Goal: Task Accomplishment & Management: Complete application form

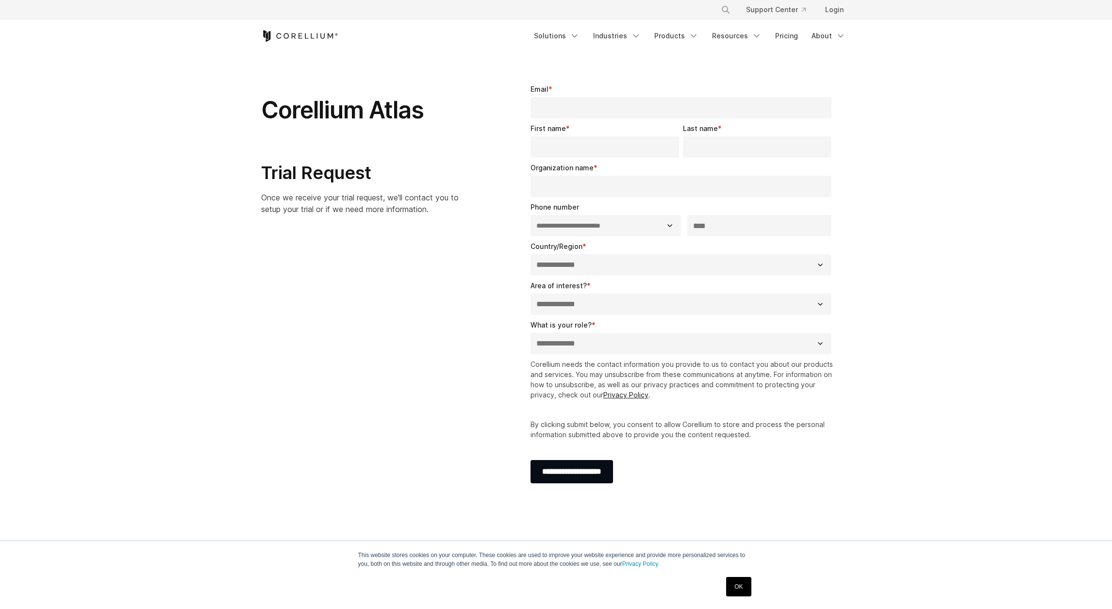
select select "**"
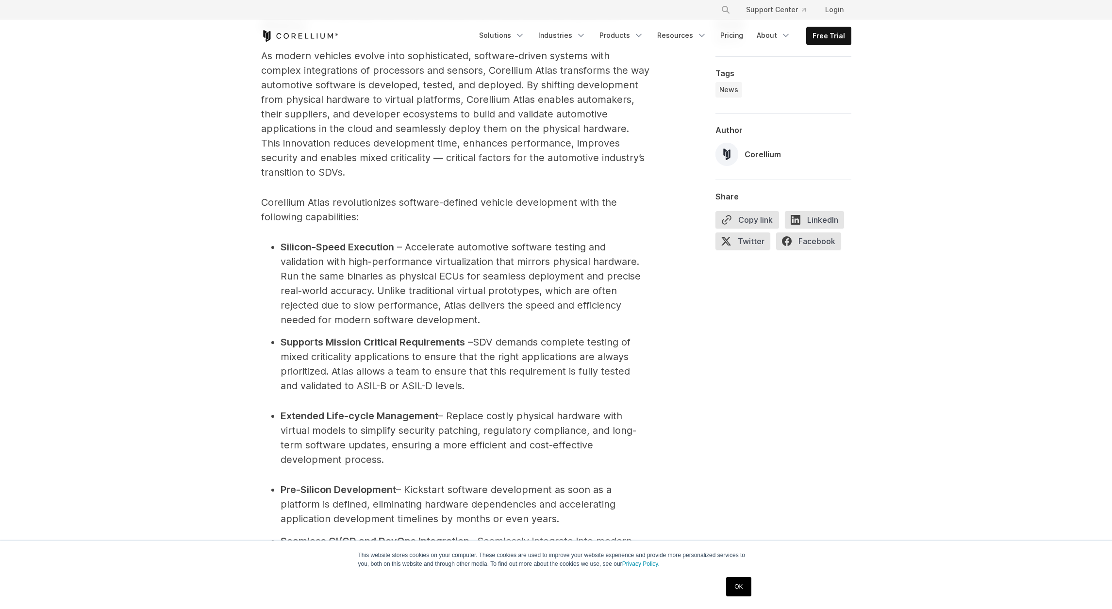
scroll to position [874, 0]
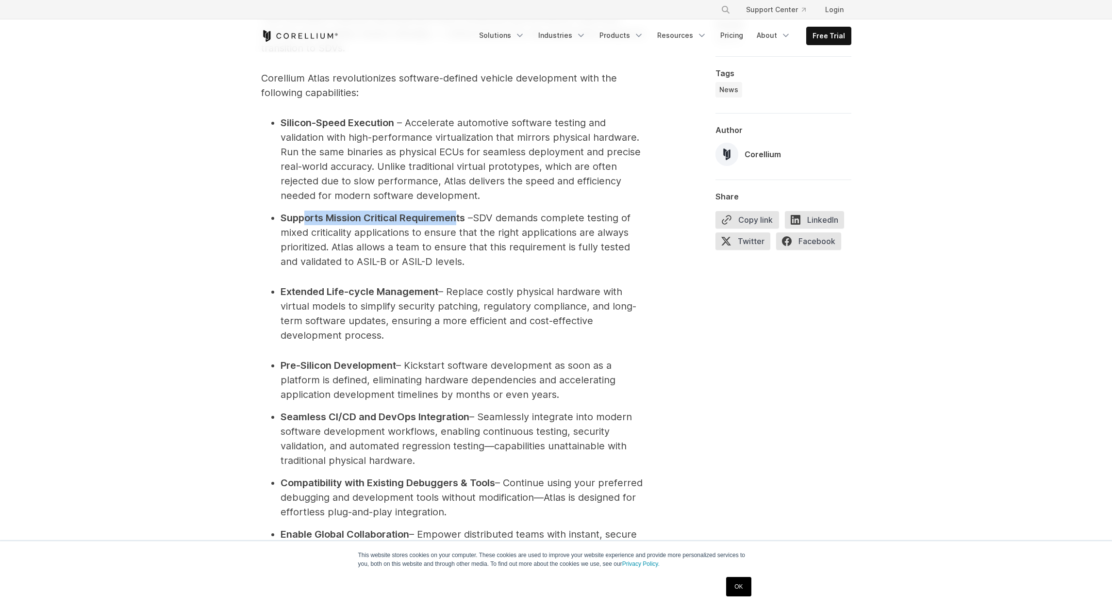
drag, startPoint x: 304, startPoint y: 247, endPoint x: 457, endPoint y: 245, distance: 152.4
click at [457, 224] on strong "Supports Mission Critical Requirements" at bounding box center [373, 218] width 184 height 12
drag, startPoint x: 457, startPoint y: 245, endPoint x: 544, endPoint y: 245, distance: 86.9
click at [544, 245] on span "SDV demands complete testing of mixed criticality applications to ensure that t…" at bounding box center [456, 239] width 350 height 55
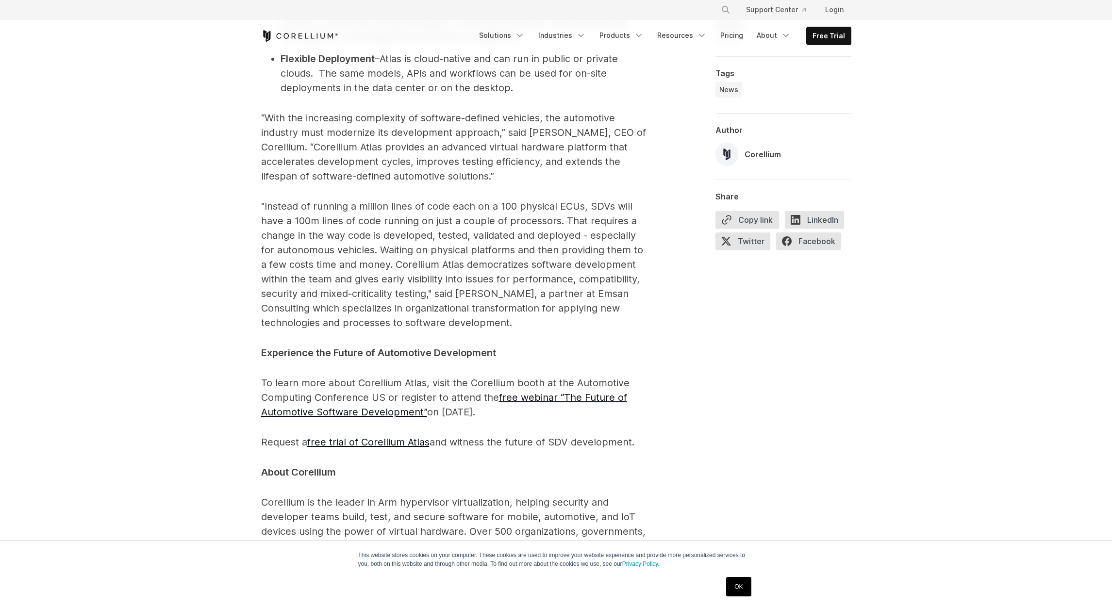
scroll to position [1456, 0]
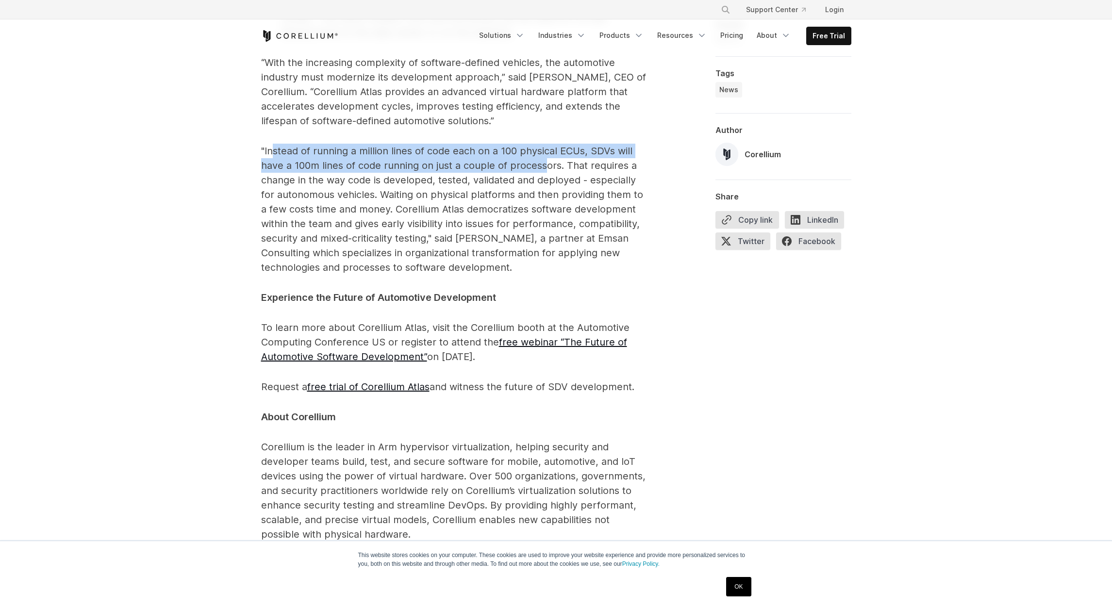
drag, startPoint x: 273, startPoint y: 177, endPoint x: 544, endPoint y: 194, distance: 271.9
click at [544, 194] on p ""Instead of running a million lines of code each on a 100 physical ECUs, SDVs w…" at bounding box center [455, 209] width 388 height 131
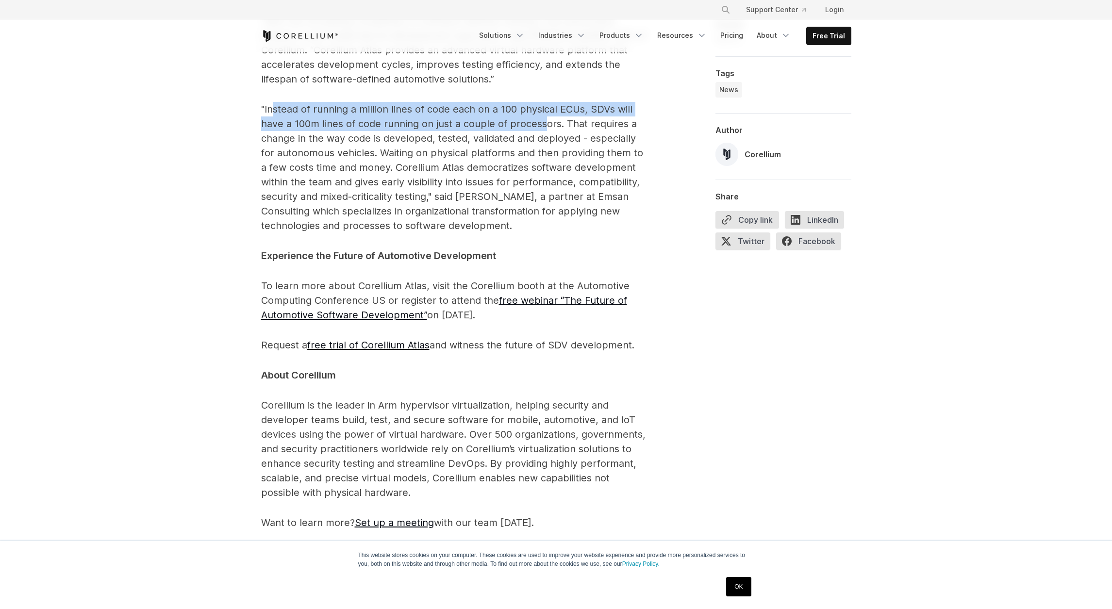
scroll to position [1553, 0]
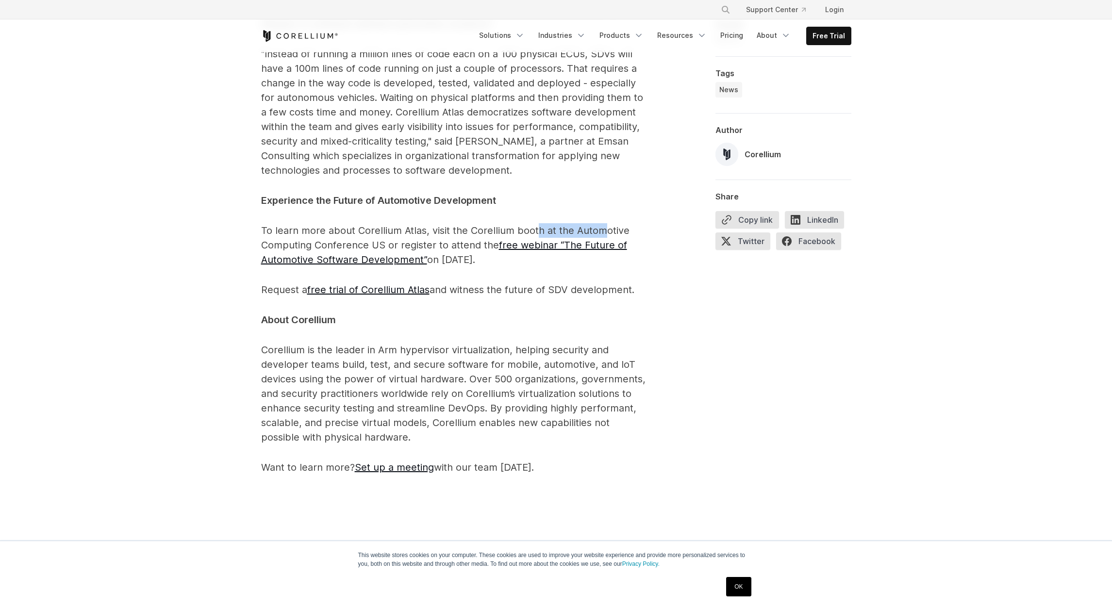
drag, startPoint x: 588, startPoint y: 260, endPoint x: 536, endPoint y: 255, distance: 51.6
click at [536, 255] on span "To learn more about Corellium Atlas, visit the Corellium booth at the Automotiv…" at bounding box center [445, 245] width 368 height 41
drag, startPoint x: 597, startPoint y: 317, endPoint x: 514, endPoint y: 314, distance: 83.0
click at [514, 296] on span "Request a free trial of Corellium Atlas and witness the future of SDV developme…" at bounding box center [447, 290] width 373 height 12
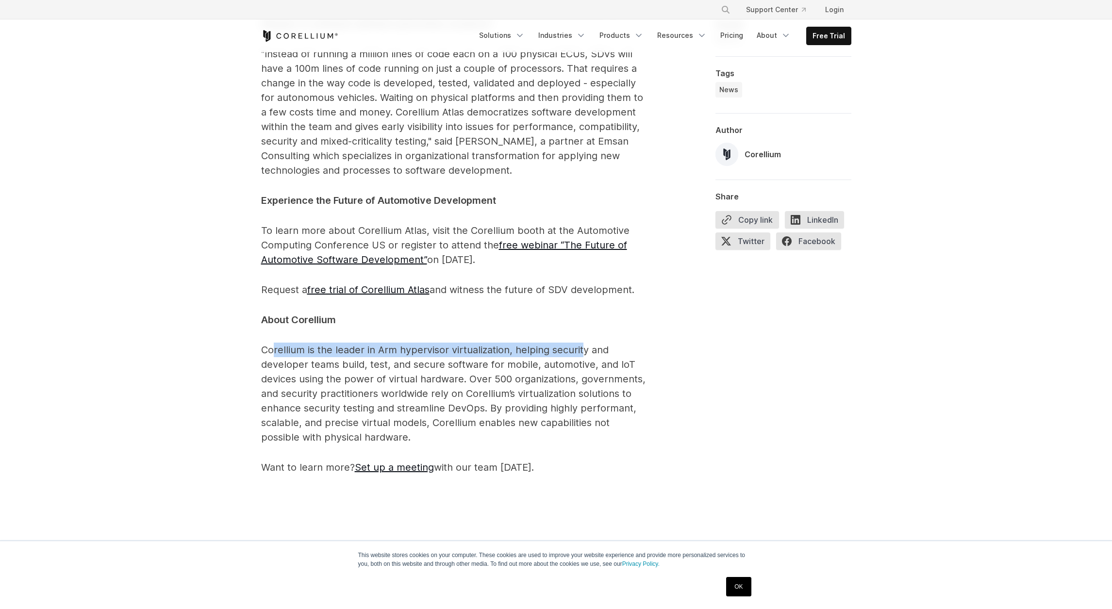
drag, startPoint x: 272, startPoint y: 376, endPoint x: 582, endPoint y: 379, distance: 310.1
click at [582, 379] on span "Corellium is the leader in Arm hypervisor virtualization, helping security and …" at bounding box center [453, 393] width 384 height 99
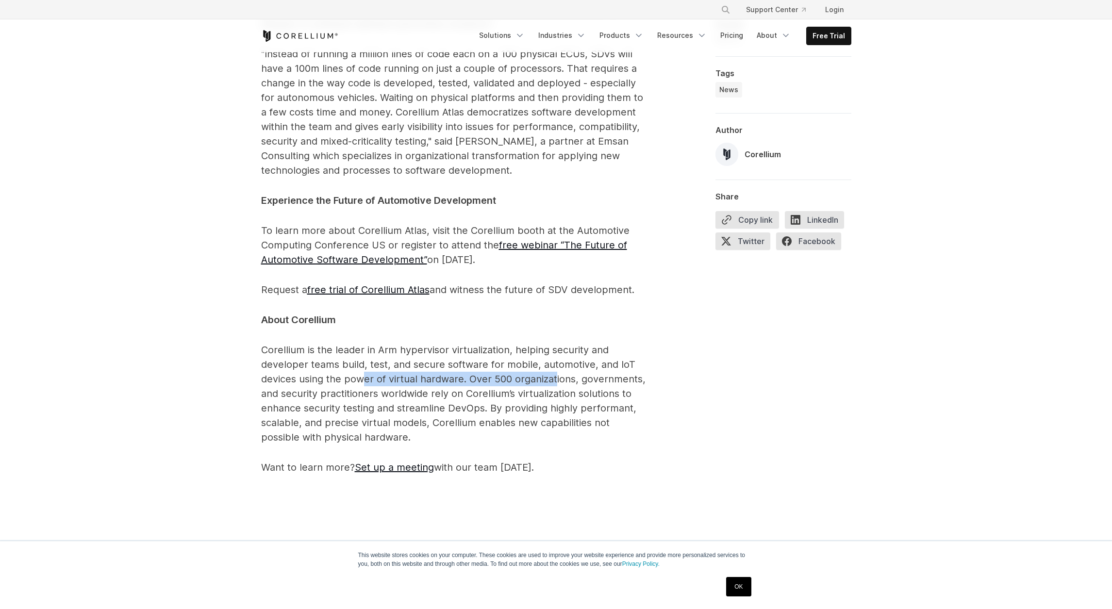
drag, startPoint x: 582, startPoint y: 379, endPoint x: 344, endPoint y: 405, distance: 239.2
click at [345, 405] on span "Corellium is the leader in Arm hypervisor virtualization, helping security and …" at bounding box center [453, 393] width 384 height 99
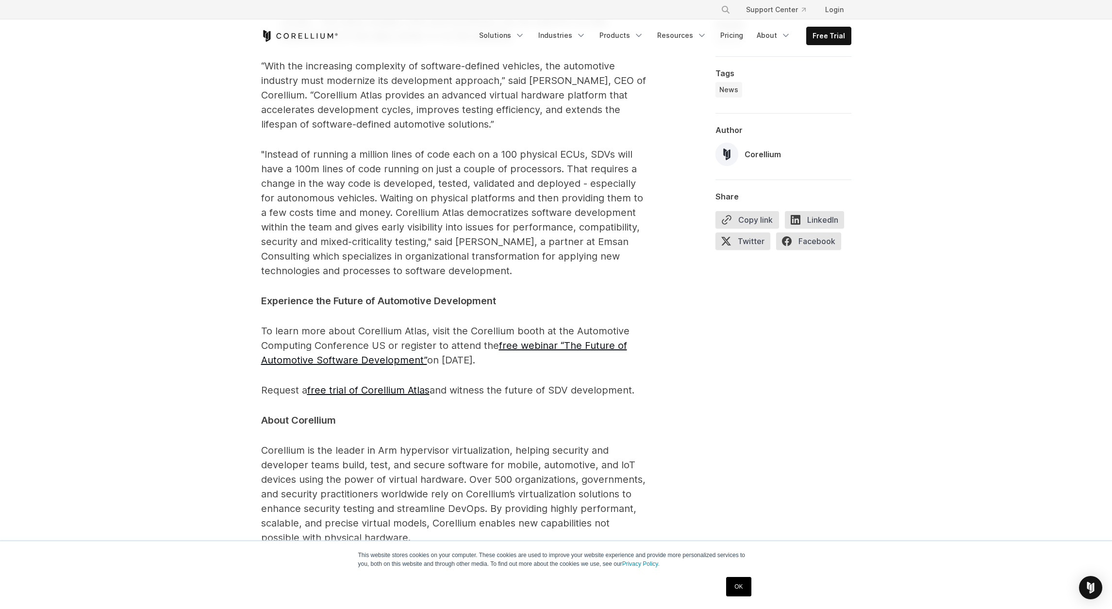
scroll to position [1310, 0]
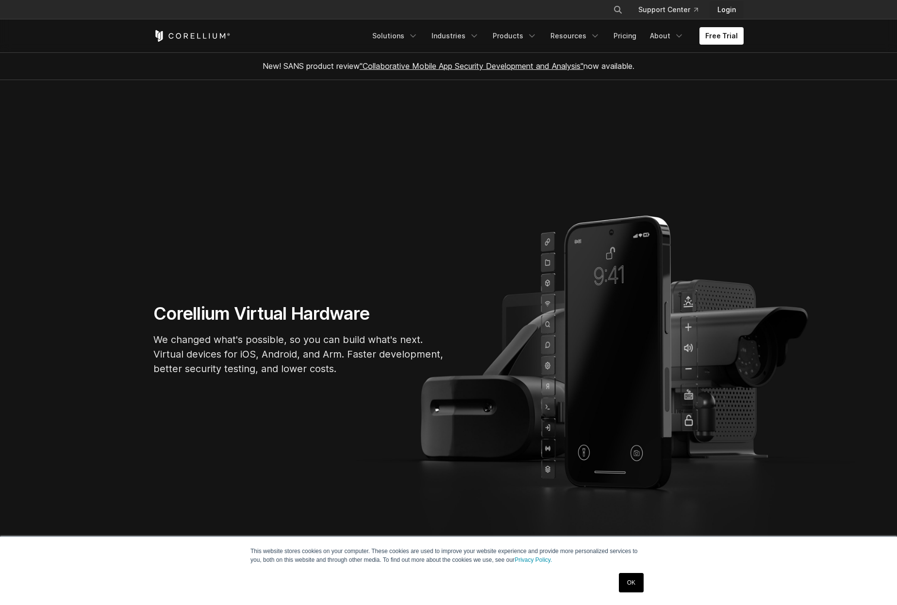
click at [718, 9] on link "Login" at bounding box center [727, 9] width 34 height 17
